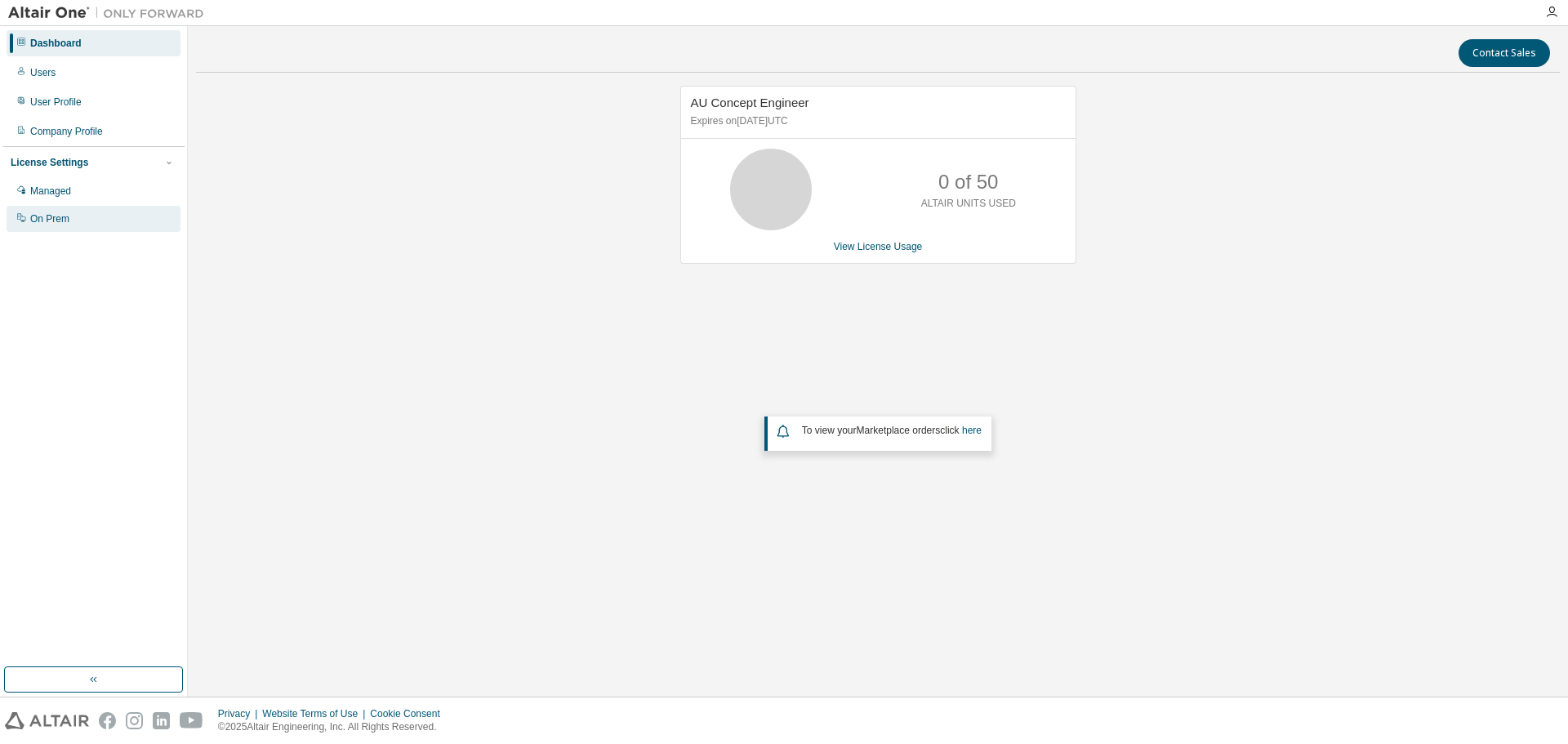
click at [47, 214] on div "On Prem" at bounding box center [50, 218] width 39 height 13
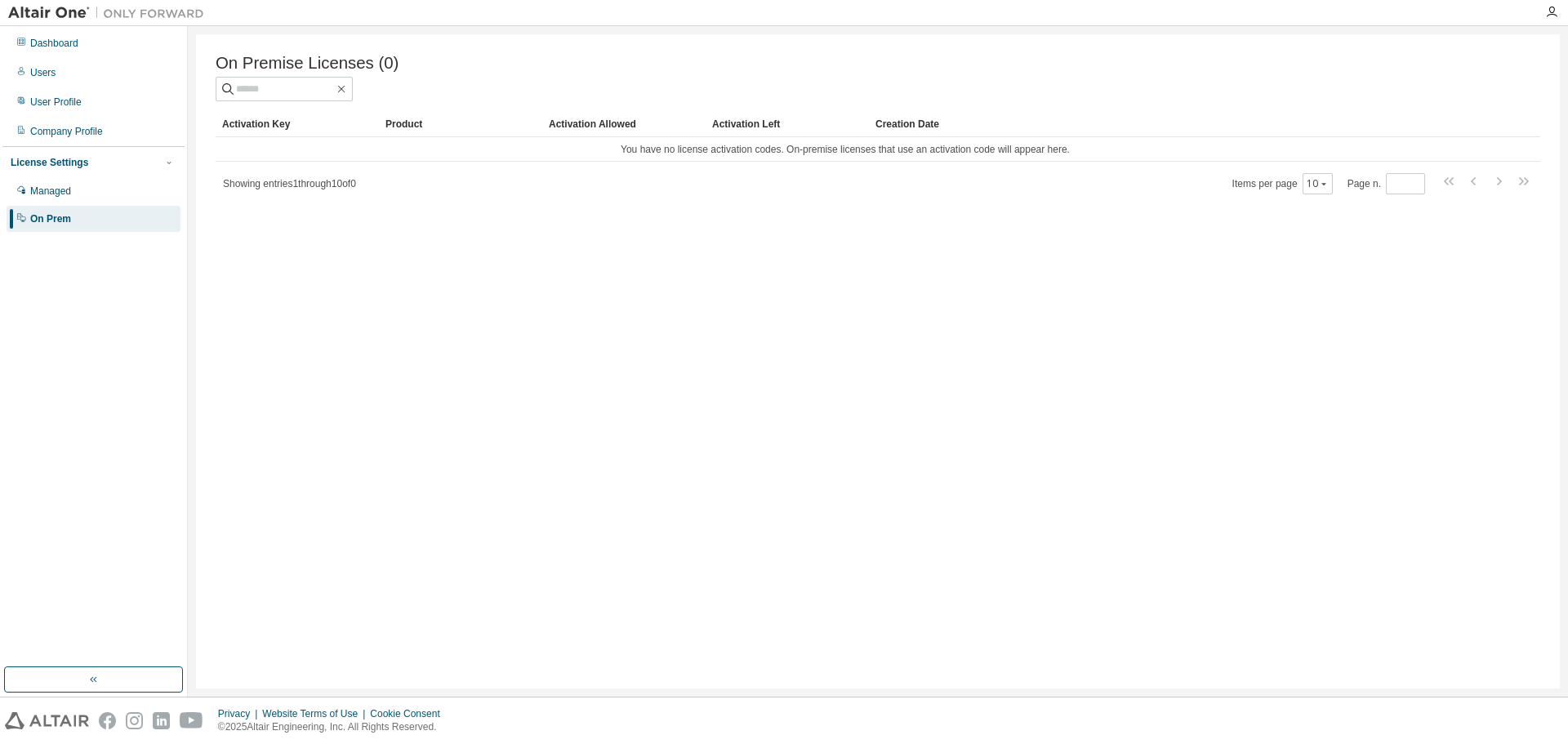
click at [356, 189] on span "Showing entries 1 through 10 of 0" at bounding box center [290, 183] width 133 height 11
click at [551, 425] on div "On Premise Licenses (0) Clear Load Save Save As Field Operator Value Select fil…" at bounding box center [877, 361] width 1363 height 654
click at [1104, 404] on div "On Premise Licenses (0) Clear Load Save Save As Field Operator Value Select fil…" at bounding box center [877, 361] width 1363 height 654
click at [1238, 125] on div "Creation Date" at bounding box center [1171, 124] width 593 height 26
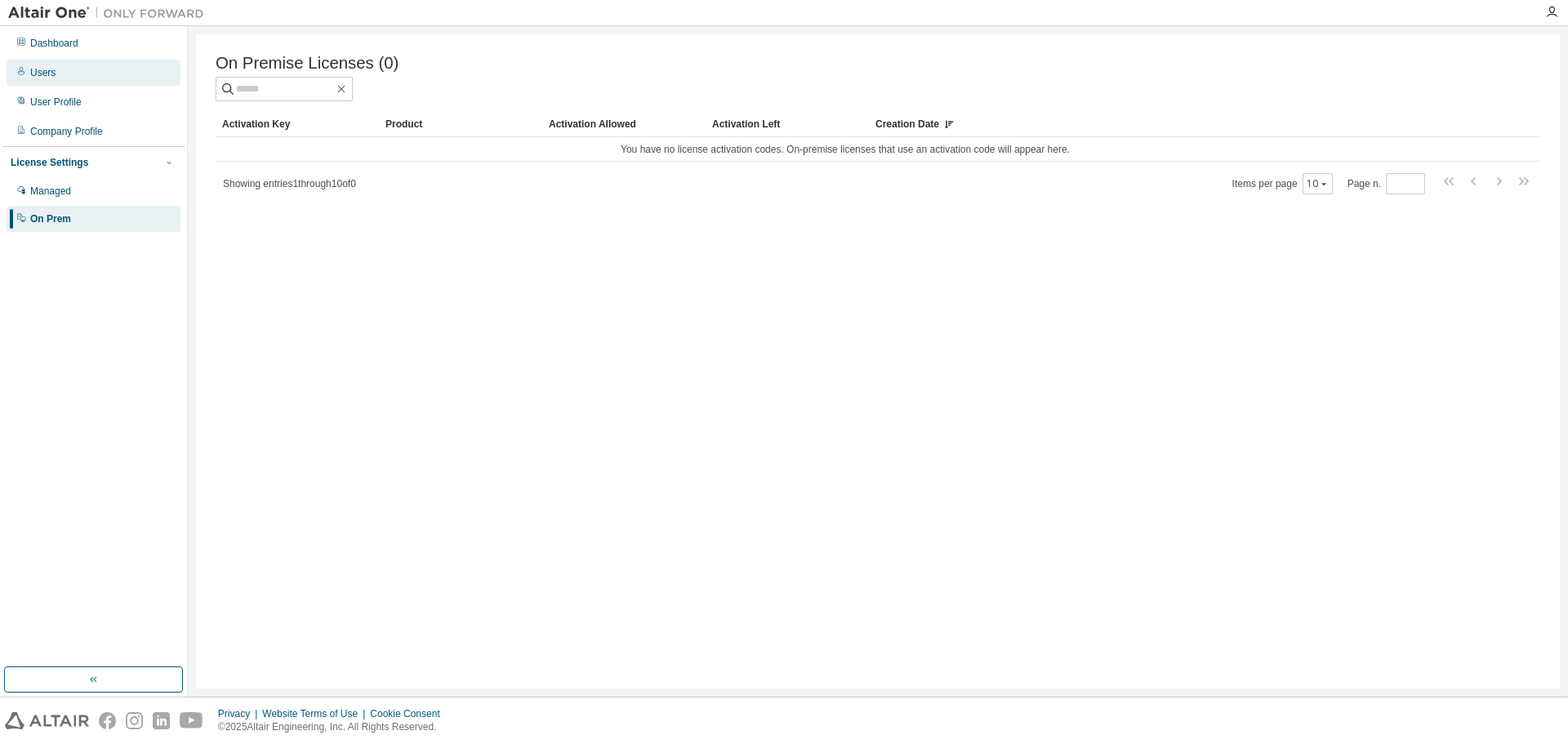
click at [45, 60] on div "Users" at bounding box center [93, 73] width 174 height 26
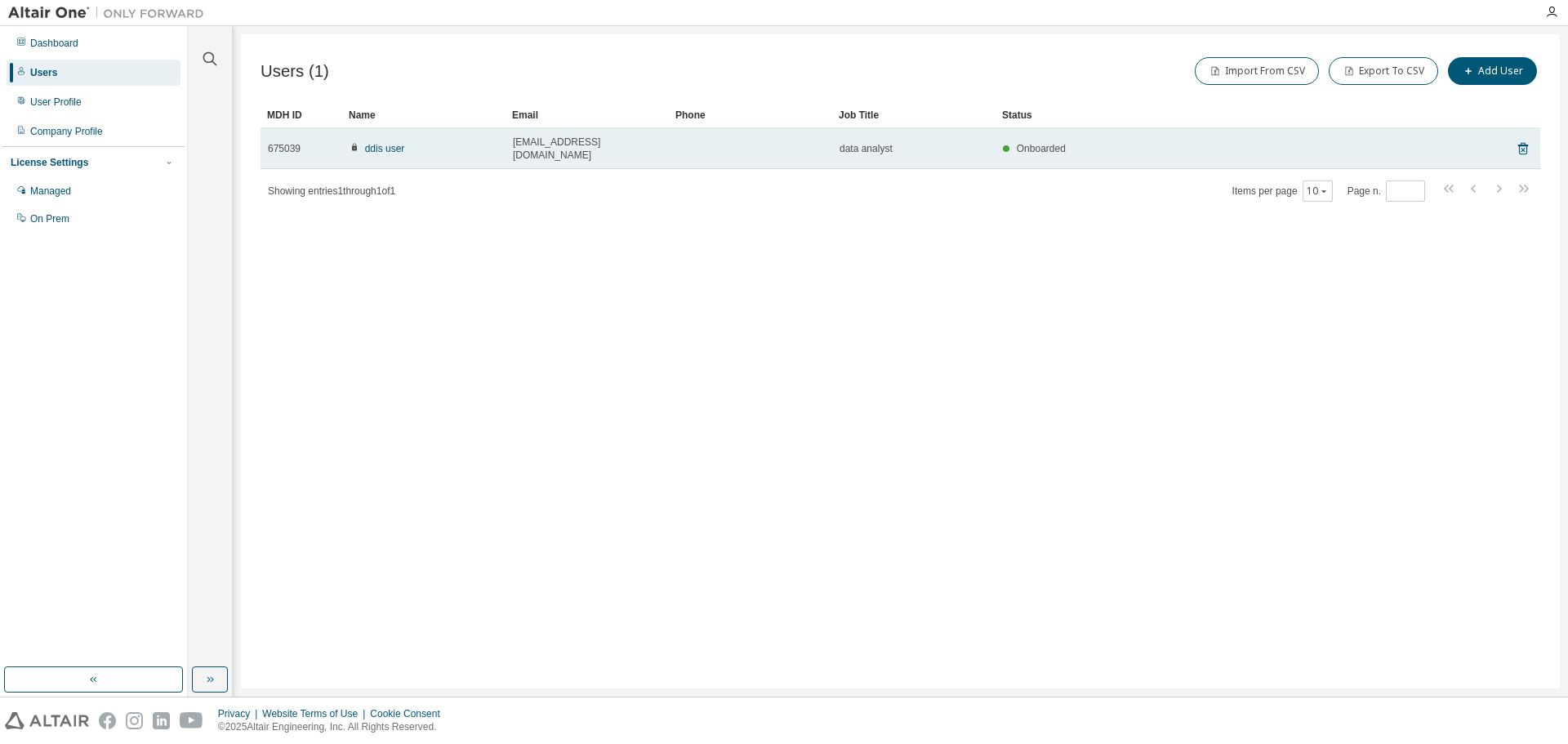
click at [593, 139] on span "[EMAIL_ADDRESS][DOMAIN_NAME]" at bounding box center [587, 149] width 149 height 26
drag, startPoint x: 565, startPoint y: 140, endPoint x: 471, endPoint y: 149, distance: 94.4
click at [471, 149] on tr "675039 ddis user [EMAIL_ADDRESS][DOMAIN_NAME] data analyst Onboarded" at bounding box center [899, 148] width 1279 height 41
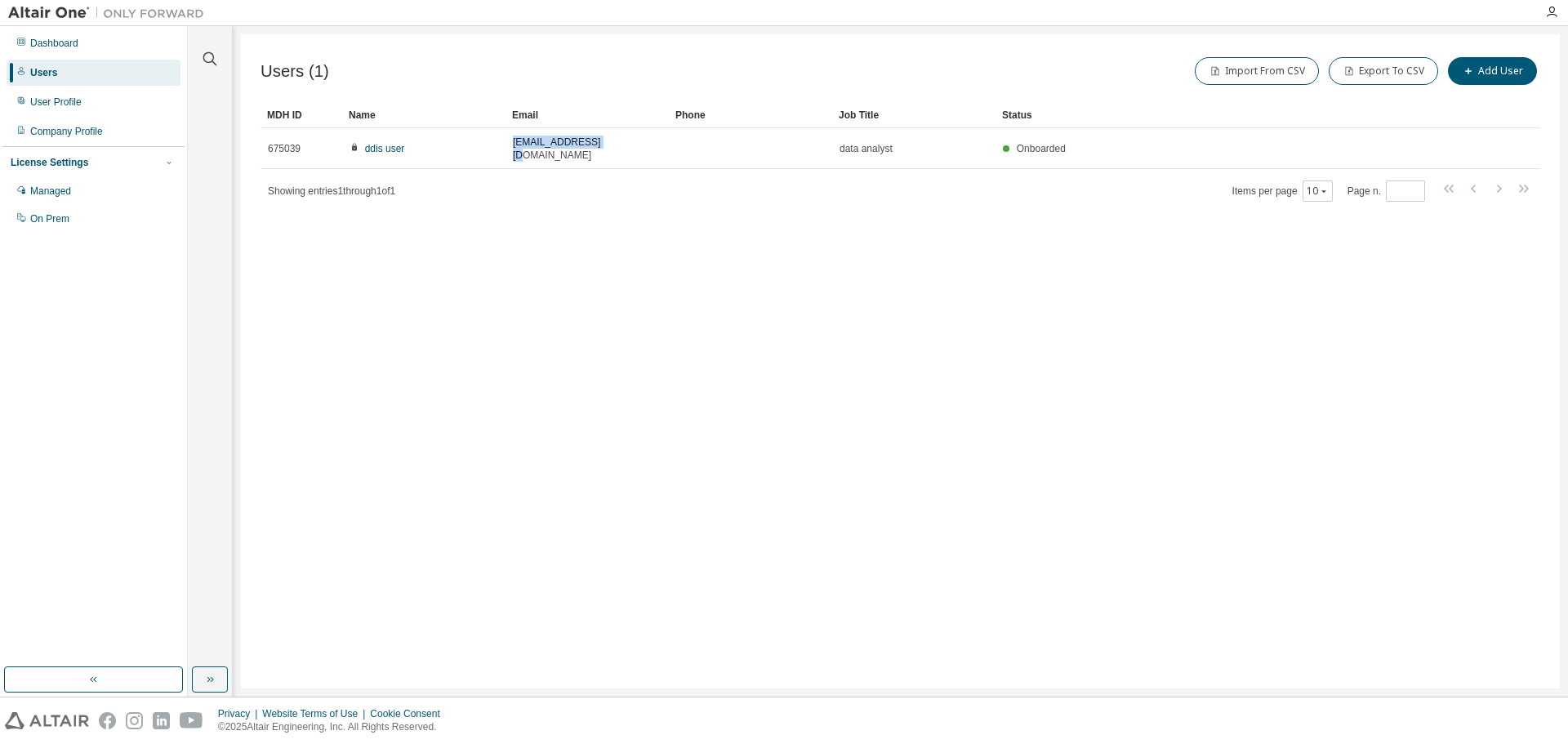
copy tr "[EMAIL_ADDRESS][DOMAIN_NAME]"
